Goal: Transaction & Acquisition: Purchase product/service

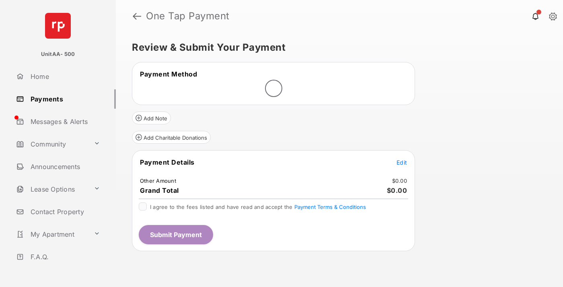
click at [402, 162] on span "Edit" at bounding box center [402, 162] width 10 height 7
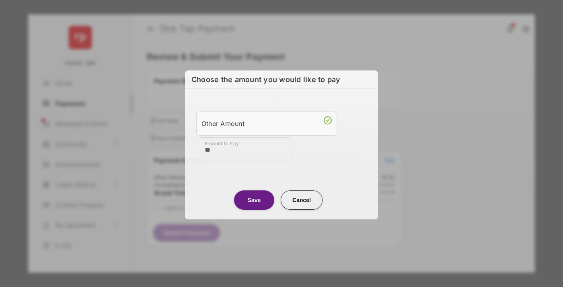
type input "**"
click at [254, 199] on button "Save" at bounding box center [254, 199] width 40 height 19
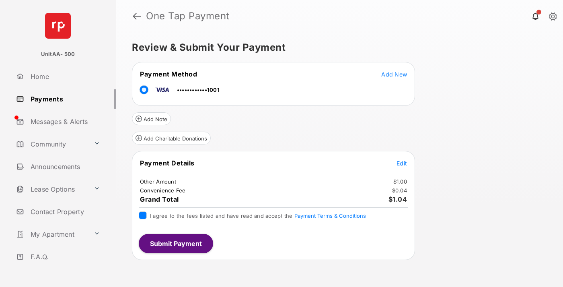
click at [175, 243] on button "Submit Payment" at bounding box center [176, 243] width 74 height 19
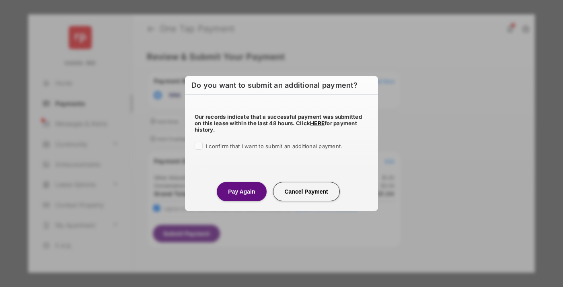
click at [241, 191] on button "Pay Again" at bounding box center [241, 191] width 49 height 19
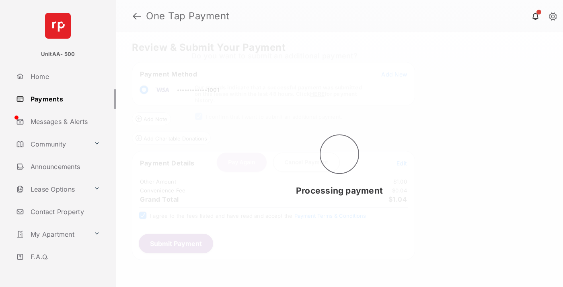
click at [63, 99] on link "Payments" at bounding box center [64, 98] width 103 height 19
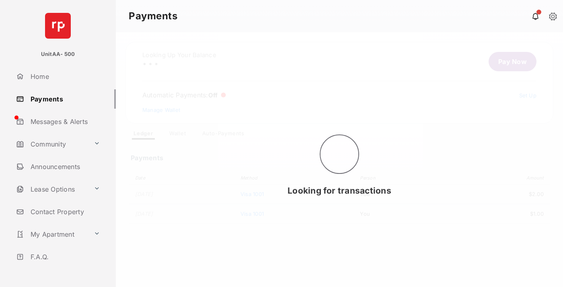
click at [509, 62] on link "Pay Now" at bounding box center [513, 61] width 48 height 19
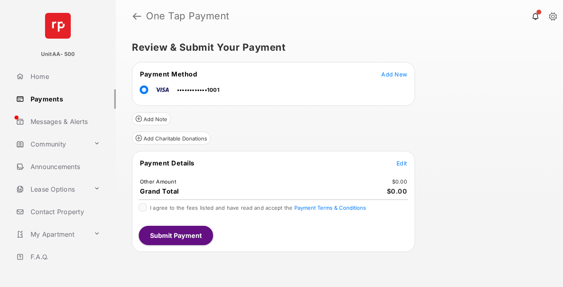
click at [402, 163] on span "Edit" at bounding box center [402, 163] width 10 height 7
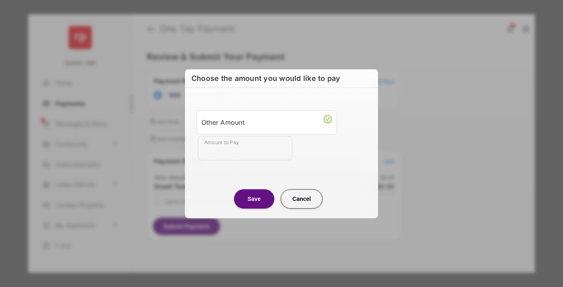
click at [267, 122] on div "Other Amount" at bounding box center [267, 122] width 130 height 14
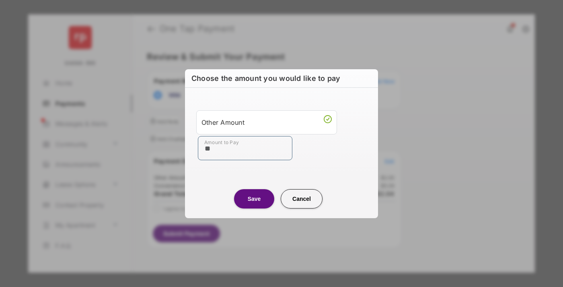
type input "**"
click at [254, 198] on button "Save" at bounding box center [254, 198] width 40 height 19
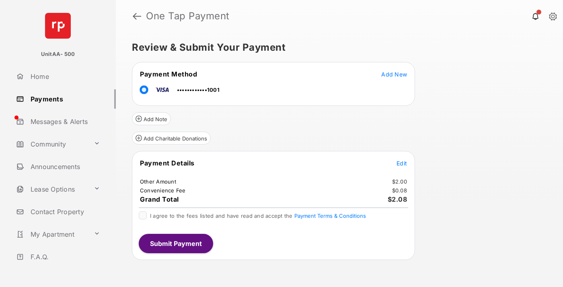
click at [175, 243] on button "Submit Payment" at bounding box center [176, 243] width 74 height 19
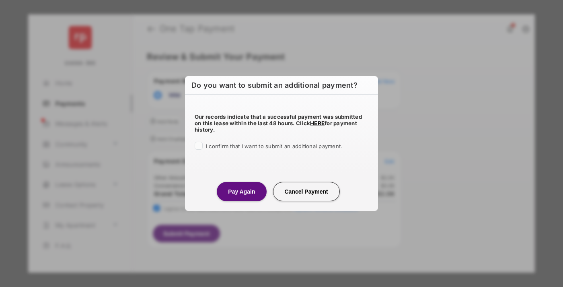
click at [241, 191] on button "Pay Again" at bounding box center [241, 191] width 49 height 19
